Goal: Transaction & Acquisition: Purchase product/service

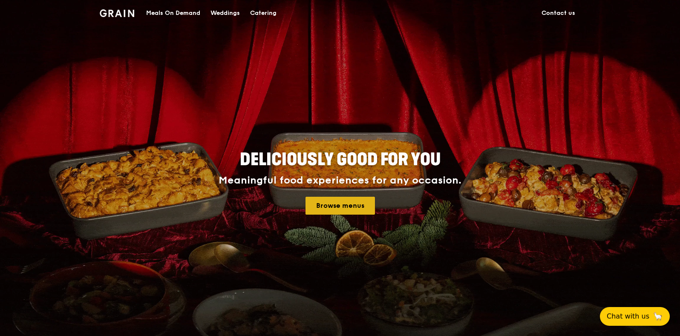
click at [353, 207] on link "Browse menus" at bounding box center [340, 206] width 69 height 18
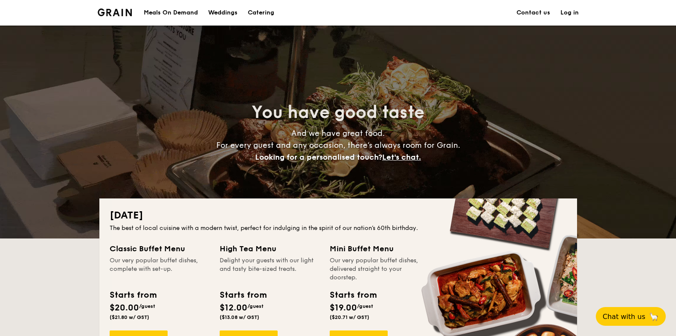
click at [170, 12] on div "Meals On Demand" at bounding box center [171, 13] width 54 height 26
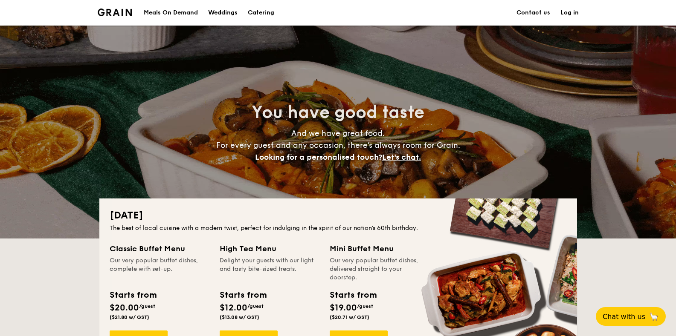
click at [170, 12] on div "Meals On Demand" at bounding box center [171, 13] width 54 height 26
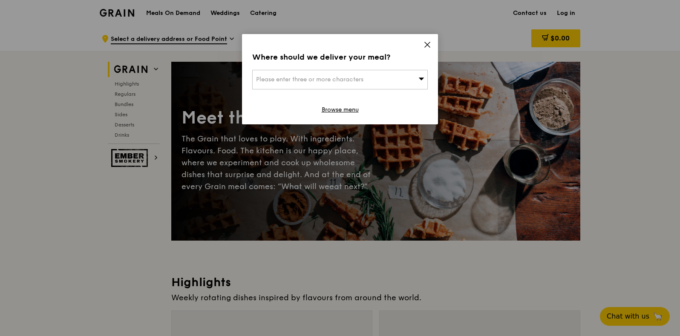
click at [432, 45] on div "Where should we deliver your meal? Please enter three or more characters Browse…" at bounding box center [340, 79] width 196 height 90
click at [427, 45] on icon at bounding box center [428, 45] width 8 height 8
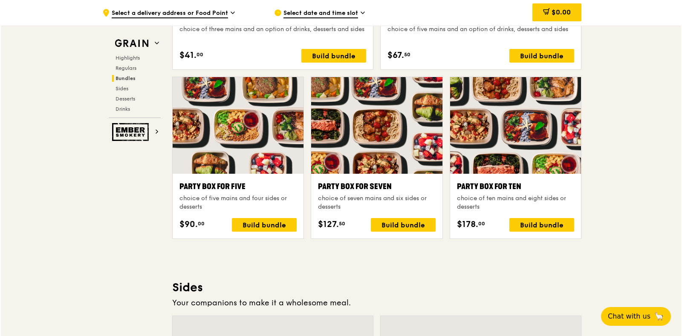
scroll to position [1653, 0]
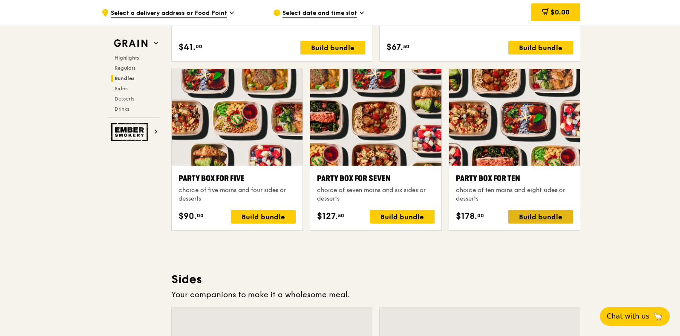
click at [546, 214] on div "Build bundle" at bounding box center [540, 217] width 65 height 14
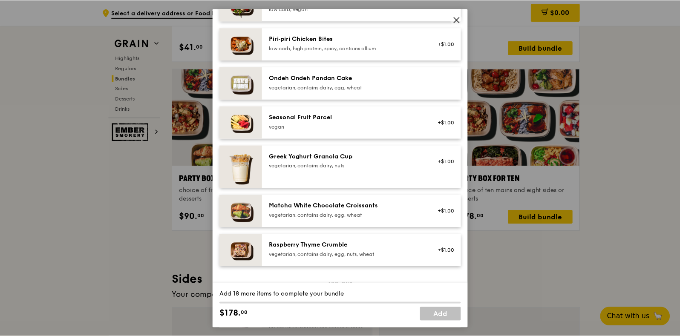
scroll to position [639, 0]
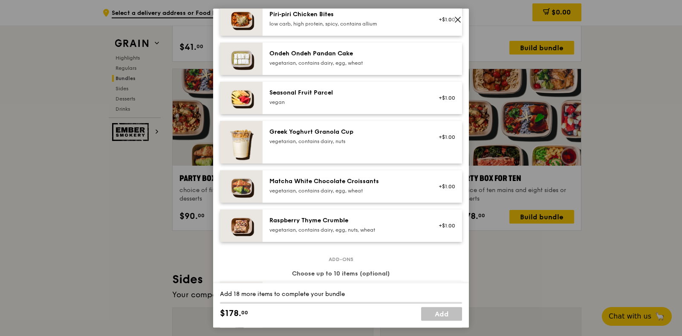
click at [458, 17] on icon at bounding box center [457, 19] width 5 height 5
